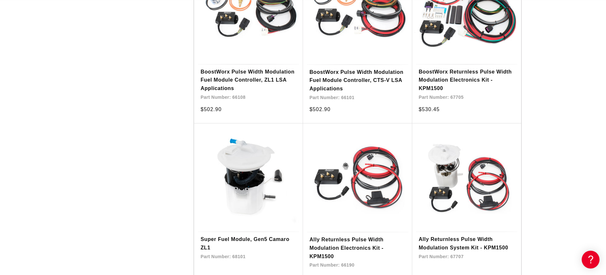
scroll to position [749, 0]
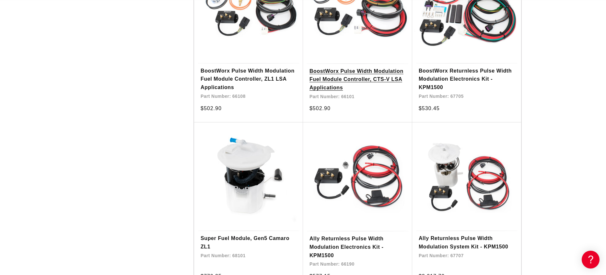
click at [357, 67] on link "BoostWorx Pulse Width Modulation Fuel Module Controller, CTS-V LSA Applications" at bounding box center [357, 79] width 96 height 25
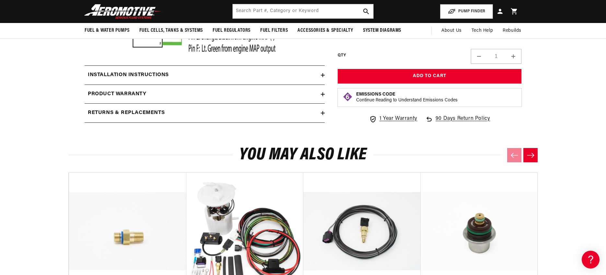
scroll to position [972, 0]
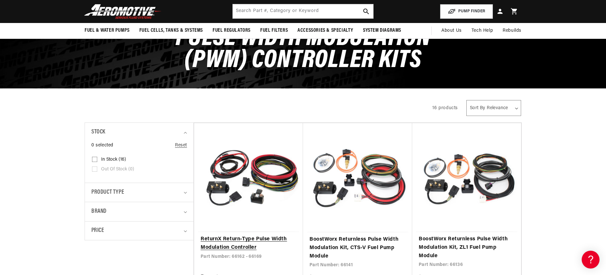
scroll to position [54, 0]
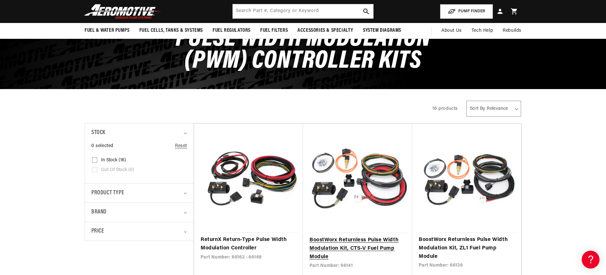
click at [338, 241] on link "BoostWorx Returnless Pulse Width Modulation Kit, CTS-V Fuel Pump Module" at bounding box center [357, 248] width 96 height 25
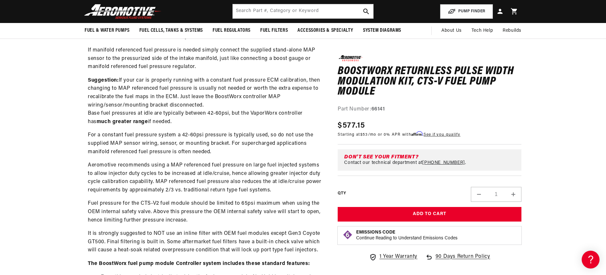
scroll to position [416, 0]
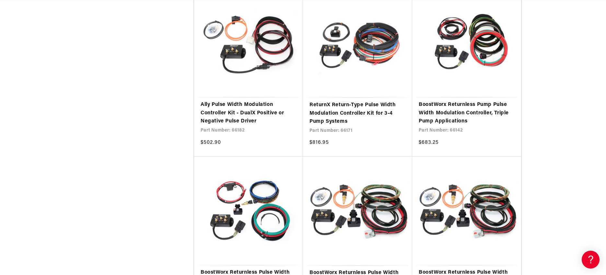
scroll to position [358, 0]
click at [346, 111] on link "ReturnX Return-Type Pulse Width Modulation Controller Kit for 3-4 Pump Systems" at bounding box center [357, 113] width 96 height 25
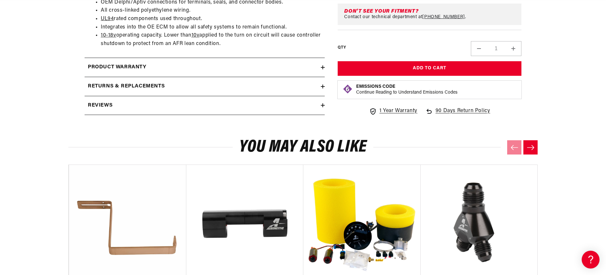
scroll to position [952, 0]
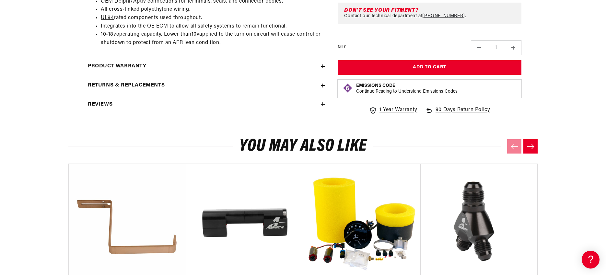
click at [149, 114] on summary "Reviews" at bounding box center [205, 104] width 240 height 19
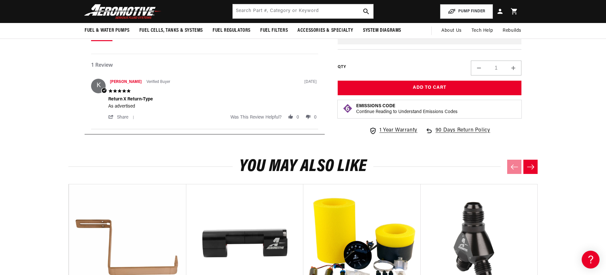
scroll to position [1085, 0]
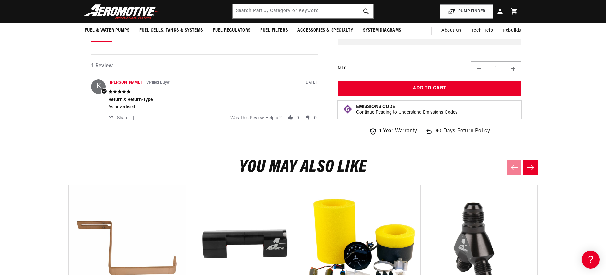
click at [412, 116] on p "Continue Reading to Understand Emissions Codes" at bounding box center [406, 113] width 101 height 6
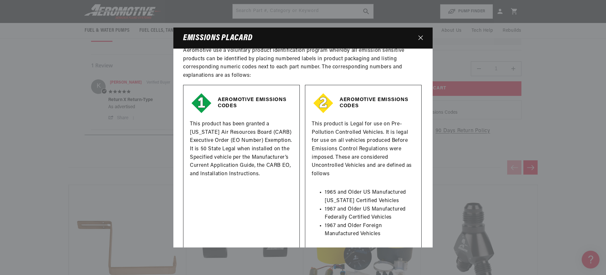
scroll to position [15, 0]
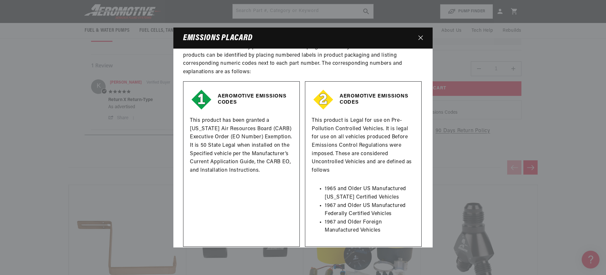
click at [473, 131] on modal-dialog "EMISSIONS PLACARD Aeromotive use a voluntary product identification program whe…" at bounding box center [303, 137] width 606 height 275
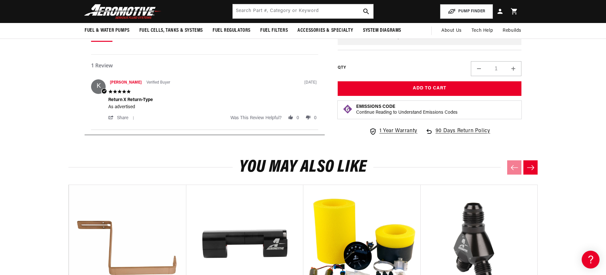
click at [385, 109] on strong "Emissions Code" at bounding box center [375, 106] width 39 height 5
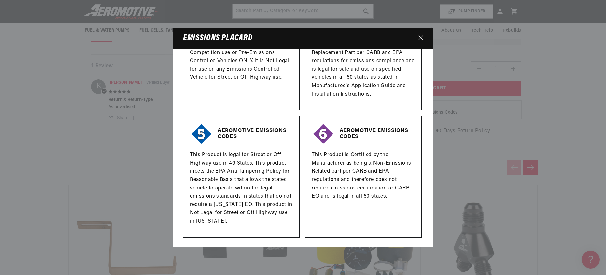
scroll to position [264, 0]
click at [418, 38] on button "Close" at bounding box center [420, 38] width 11 height 12
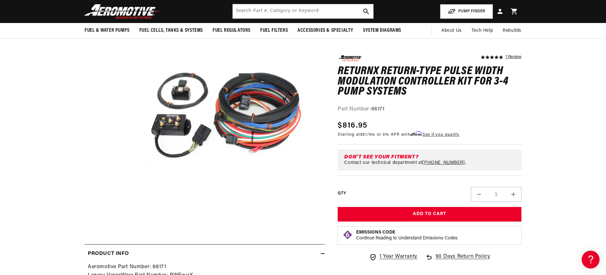
scroll to position [0, 0]
